Goal: Task Accomplishment & Management: Use online tool/utility

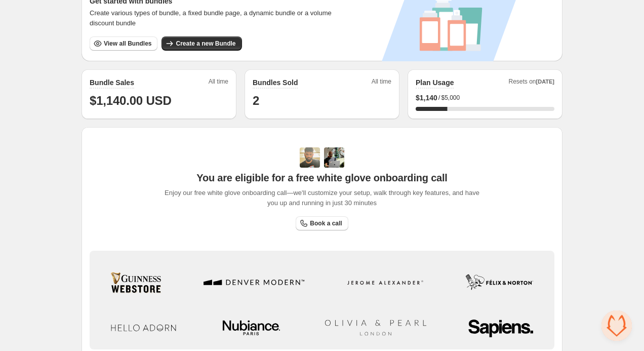
scroll to position [201, 0]
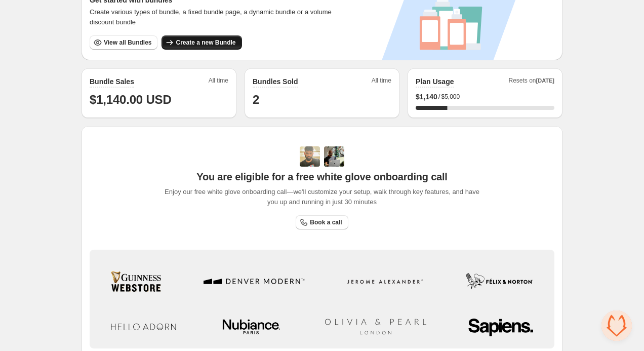
click at [206, 42] on span "Create a new Bundle" at bounding box center [206, 42] width 60 height 8
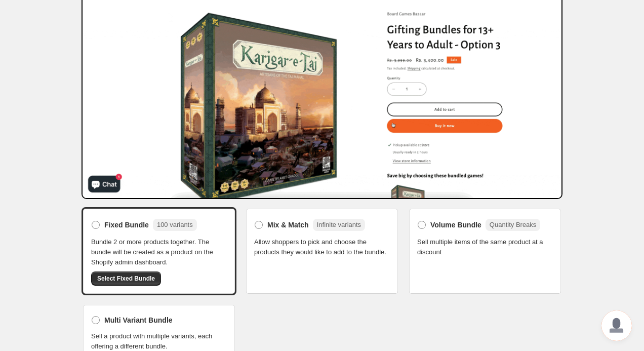
scroll to position [86, 0]
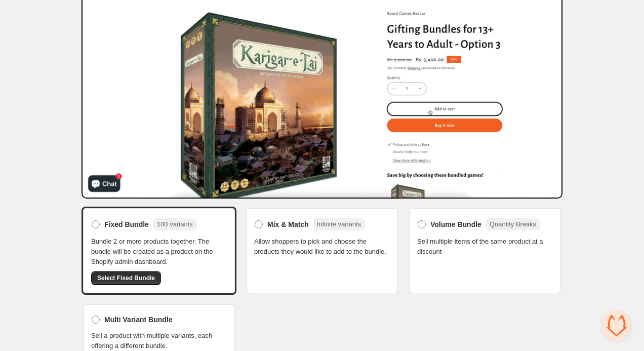
click at [488, 247] on span "Sell multiple items of the same product at a discount" at bounding box center [485, 247] width 136 height 20
click at [453, 222] on span "Volume Bundle" at bounding box center [456, 224] width 51 height 10
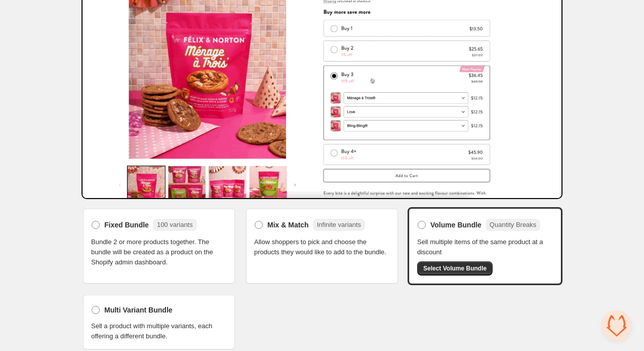
scroll to position [91, 0]
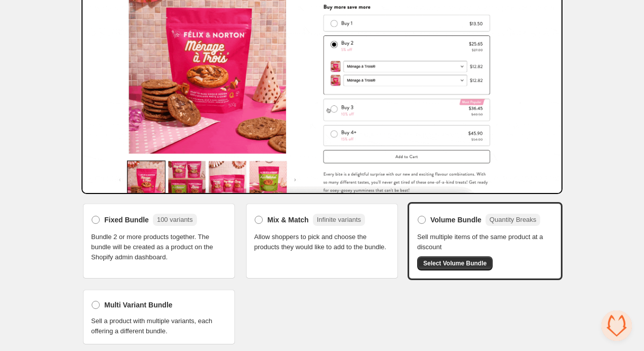
click at [196, 312] on div "Multi Variant Bundle Sell a product with multiple variants, each offering a dif…" at bounding box center [159, 317] width 136 height 38
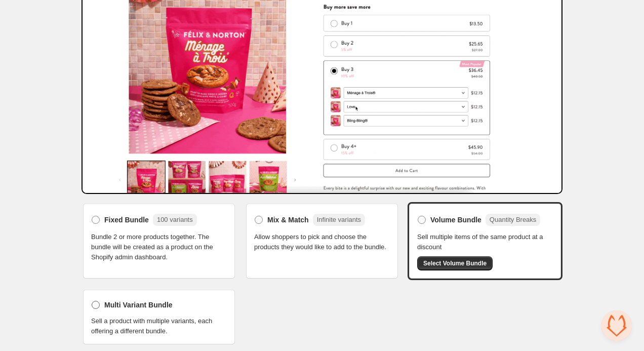
click at [134, 306] on span "Multi Variant Bundle" at bounding box center [138, 305] width 68 height 10
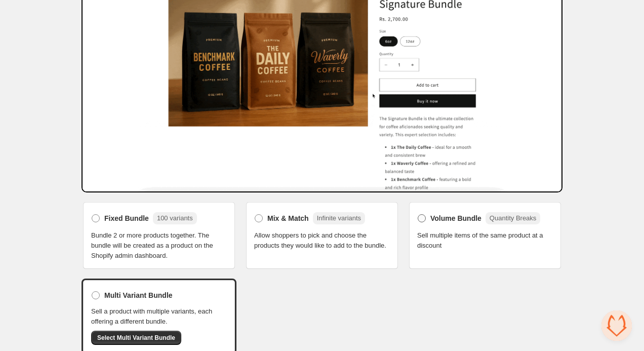
click at [462, 217] on span "Volume Bundle" at bounding box center [456, 218] width 51 height 10
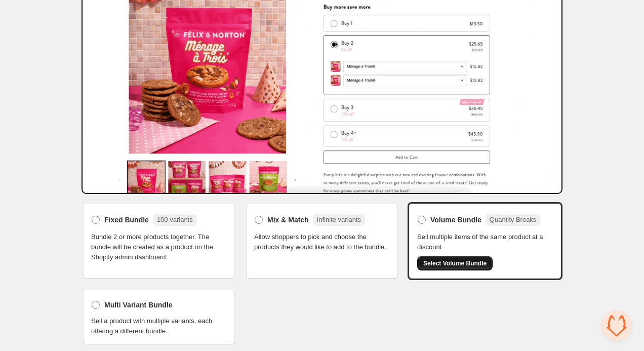
click at [452, 257] on button "Select Volume Bundle" at bounding box center [454, 263] width 75 height 14
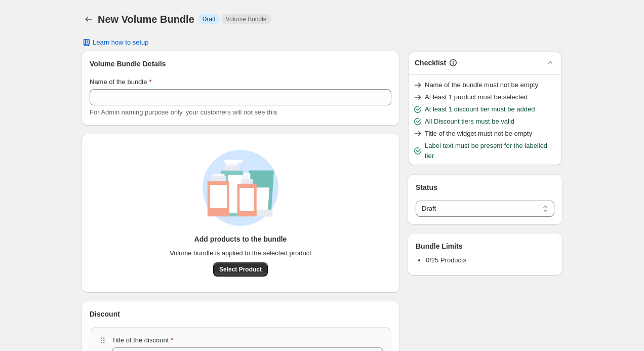
select select "*****"
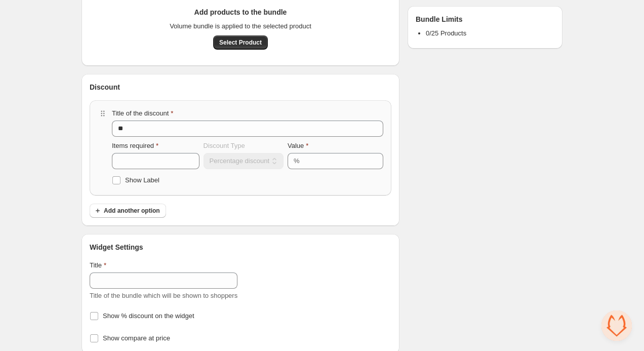
scroll to position [238, 0]
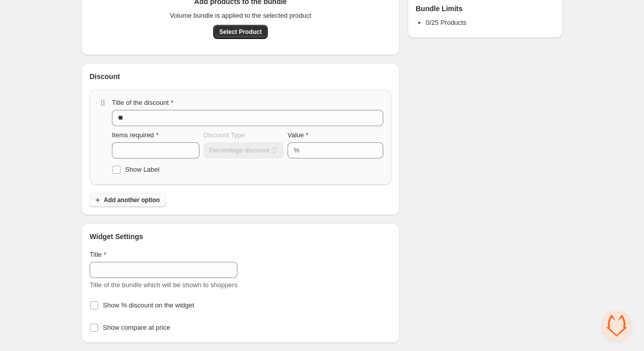
click at [147, 201] on span "Add another option" at bounding box center [132, 200] width 56 height 8
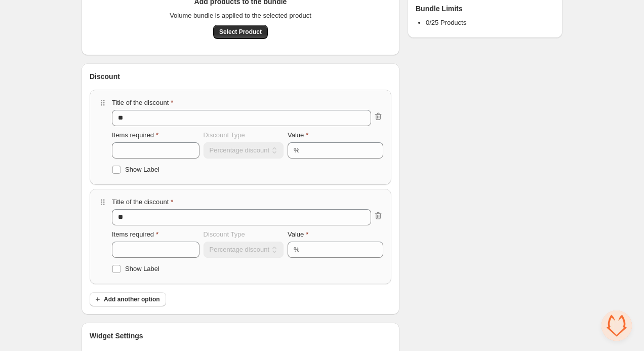
click at [194, 109] on div "Title of the discount **" at bounding box center [248, 112] width 272 height 28
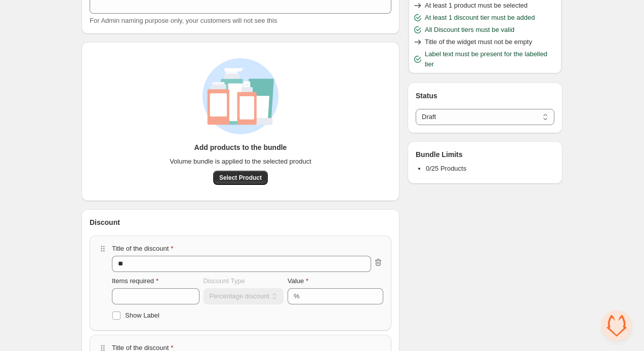
scroll to position [0, 0]
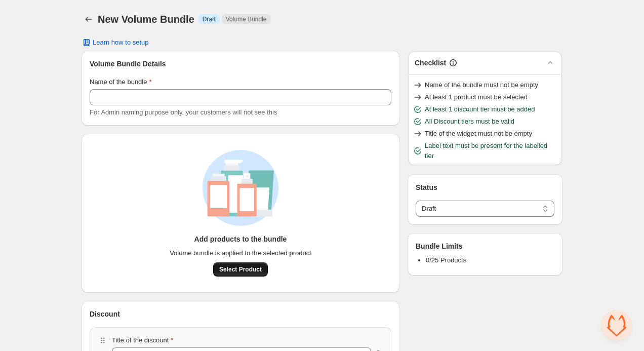
click at [236, 267] on span "Select Product" at bounding box center [240, 269] width 43 height 8
